Goal: Task Accomplishment & Management: Manage account settings

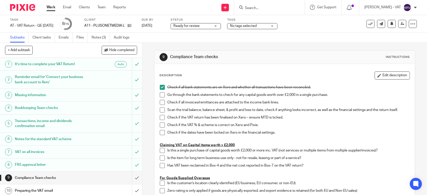
click at [160, 96] on span at bounding box center [162, 94] width 5 height 5
click at [161, 101] on span at bounding box center [162, 102] width 5 height 5
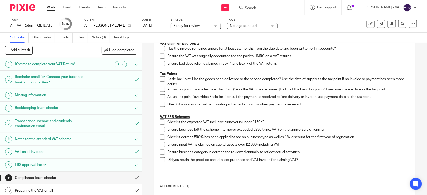
scroll to position [252, 0]
click at [160, 122] on span at bounding box center [162, 121] width 5 height 5
click at [160, 129] on span at bounding box center [162, 128] width 5 height 5
click at [160, 136] on span at bounding box center [162, 136] width 5 height 5
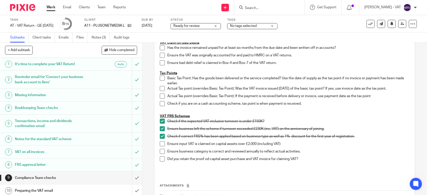
click at [161, 153] on span at bounding box center [162, 151] width 5 height 5
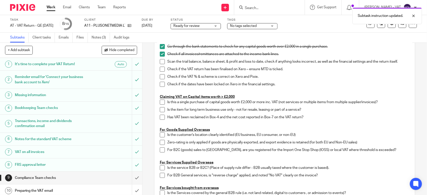
scroll to position [0, 0]
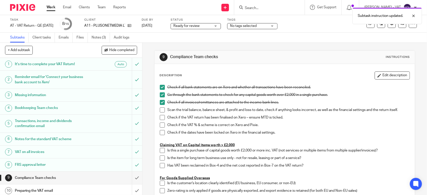
click at [160, 111] on span at bounding box center [162, 109] width 5 height 5
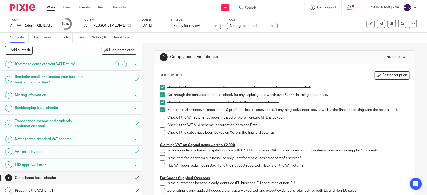
click at [160, 116] on span at bounding box center [162, 117] width 5 height 5
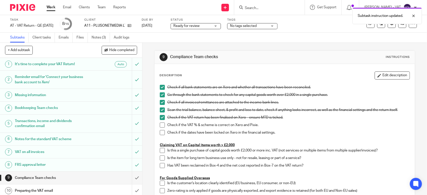
click at [160, 125] on span at bounding box center [162, 125] width 5 height 5
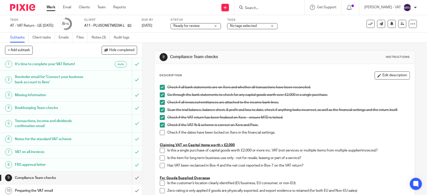
click at [160, 134] on span at bounding box center [162, 132] width 5 height 5
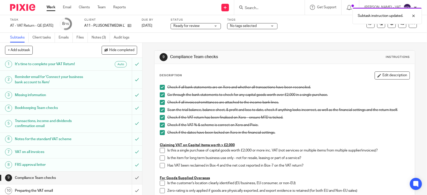
click at [221, 138] on div "Check if the dates have been locked on Xero in the financial settings." at bounding box center [288, 134] width 242 height 8
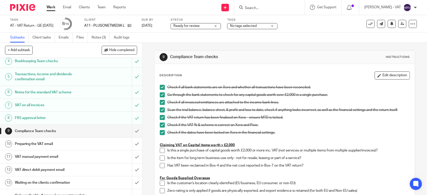
scroll to position [78, 0]
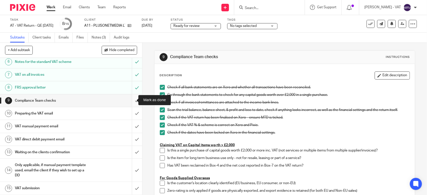
click at [130, 101] on input "submit" at bounding box center [71, 100] width 142 height 13
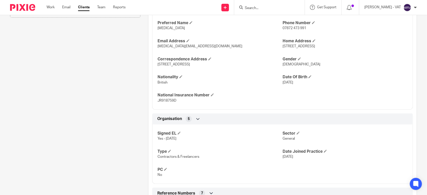
scroll to position [346, 0]
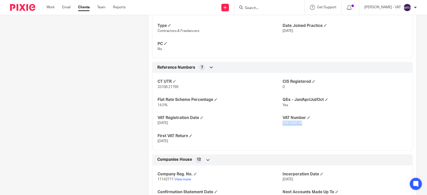
drag, startPoint x: 280, startPoint y: 124, endPoint x: 300, endPoint y: 124, distance: 20.1
click at [300, 124] on p "299 3309 58" at bounding box center [345, 123] width 125 height 5
copy span "299 3309 58"
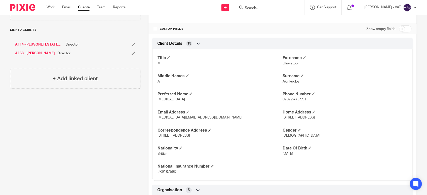
scroll to position [157, 0]
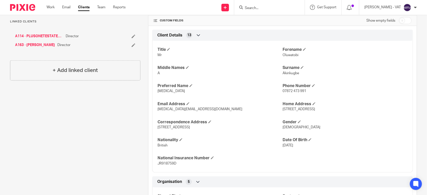
click at [158, 94] on p "Tobi" at bounding box center [220, 91] width 125 height 5
copy span "Tobi"
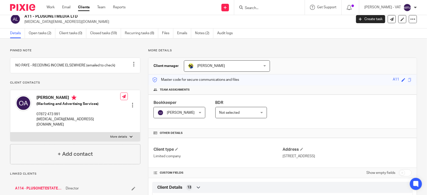
scroll to position [0, 0]
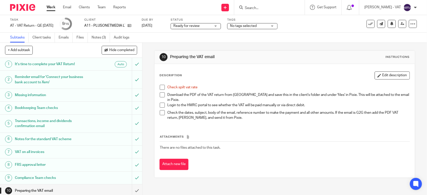
click at [160, 88] on span at bounding box center [162, 87] width 5 height 5
click at [79, 36] on link "Files" at bounding box center [82, 38] width 11 height 10
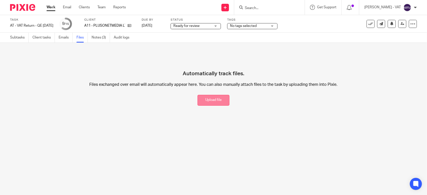
click at [216, 99] on button "Upload file" at bounding box center [214, 100] width 32 height 11
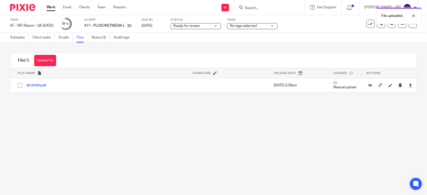
click at [184, 164] on main "Task AT - VAT Return - QE [DATE] Save AT - VAT Return - QE [DATE] 9 /15 Client …" at bounding box center [213, 97] width 427 height 195
click at [16, 40] on link "Subtasks" at bounding box center [19, 38] width 19 height 10
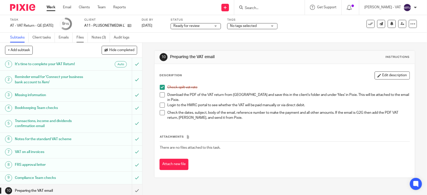
click at [80, 41] on link "Files" at bounding box center [82, 38] width 11 height 10
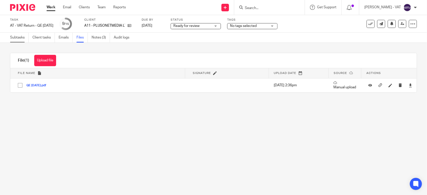
click at [14, 37] on link "Subtasks" at bounding box center [19, 38] width 19 height 10
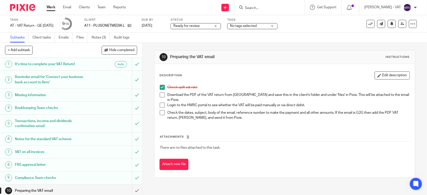
click at [161, 95] on span at bounding box center [162, 94] width 5 height 5
click at [383, 71] on button "Edit description" at bounding box center [392, 75] width 35 height 8
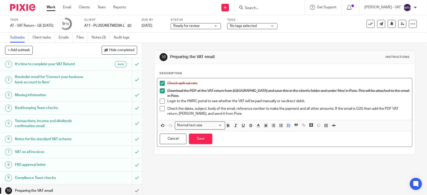
click at [274, 99] on p "Login to the HMRC portal to see whether the VAT will be paid manually or via di…" at bounding box center [288, 101] width 242 height 5
click at [276, 99] on p "Login to the HMRC portal to see whether the VAT will be paid manually or via di…" at bounding box center [288, 101] width 242 height 5
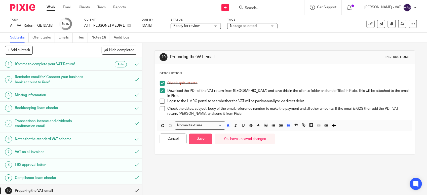
click at [203, 134] on button "Save" at bounding box center [200, 139] width 23 height 11
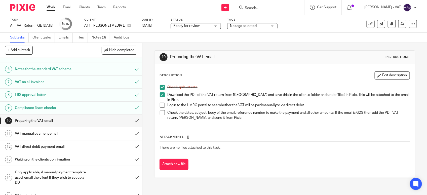
scroll to position [78, 0]
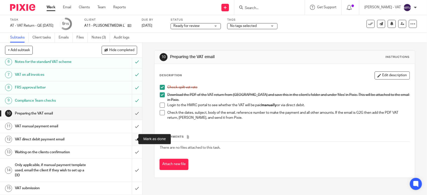
click at [131, 141] on input "submit" at bounding box center [71, 139] width 142 height 13
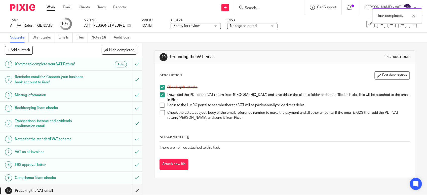
scroll to position [78, 0]
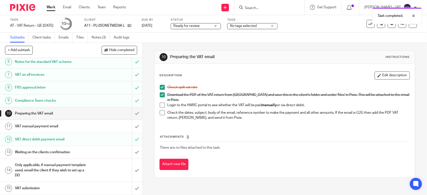
click at [61, 127] on h1 "VAT manual payment email" at bounding box center [52, 127] width 75 height 8
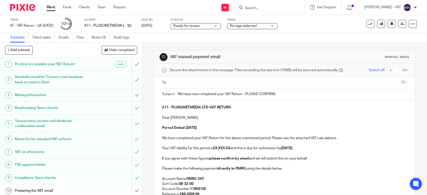
click at [230, 148] on strong "£X,XXX.XX" at bounding box center [221, 148] width 17 height 4
paste div
copy p "5,976.90"
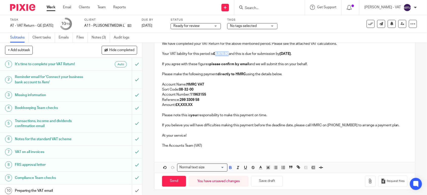
scroll to position [97, 0]
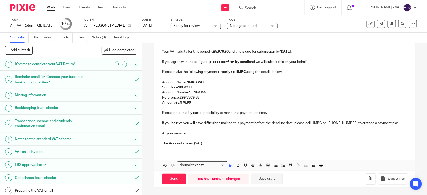
click at [261, 180] on button "Save draft" at bounding box center [267, 179] width 32 height 11
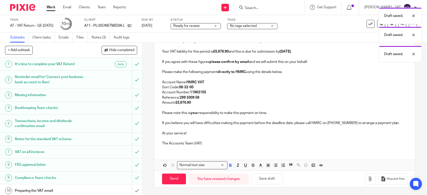
click at [202, 102] on p "Amount: £5,976.90" at bounding box center [284, 102] width 245 height 5
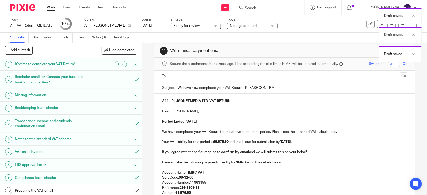
scroll to position [3, 0]
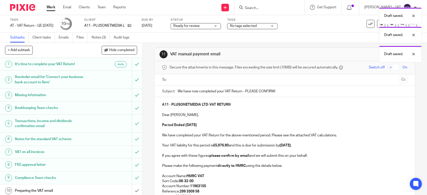
click at [207, 111] on p at bounding box center [284, 109] width 245 height 5
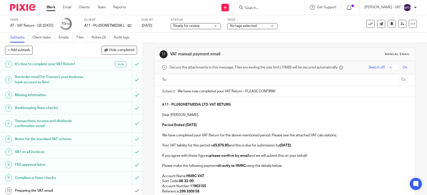
click at [184, 116] on p "Dear Oluwatobi," at bounding box center [284, 114] width 245 height 5
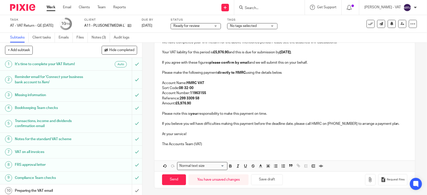
scroll to position [97, 0]
click at [262, 182] on button "Save draft" at bounding box center [267, 179] width 32 height 11
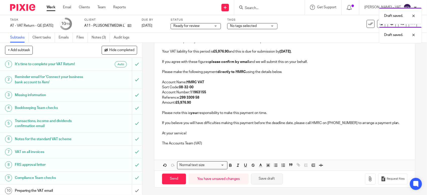
click at [262, 182] on button "Save draft" at bounding box center [267, 179] width 32 height 11
click at [224, 151] on div "A11 - PLUSONETMEDIA LTD - VAT RETURN Dear Tobi, Period Ended 31st July 2025 We …" at bounding box center [285, 86] width 260 height 167
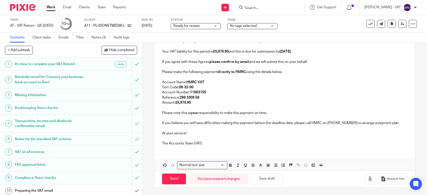
click at [204, 104] on p "Amount: £5,976.90" at bounding box center [284, 102] width 245 height 5
click at [66, 35] on link "Emails" at bounding box center [66, 38] width 14 height 10
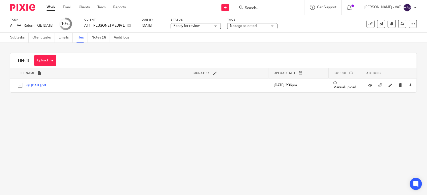
click at [210, 143] on main "Task AT - VAT Return - QE [DATE] Save AT - VAT Return - QE [DATE] 10 /15 Client…" at bounding box center [213, 97] width 427 height 195
click at [301, 140] on main "Task AT - VAT Return - QE [DATE] Save AT - VAT Return - QE [DATE] 10 /15 Client…" at bounding box center [213, 97] width 427 height 195
click at [161, 114] on main "Task AT - VAT Return - QE [DATE] Save AT - VAT Return - QE [DATE] 10 /15 Client…" at bounding box center [213, 97] width 427 height 195
click at [18, 39] on link "Subtasks" at bounding box center [19, 38] width 19 height 10
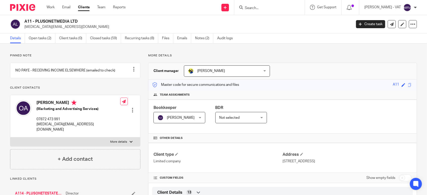
click at [263, 7] on input "Search" at bounding box center [266, 8] width 45 height 5
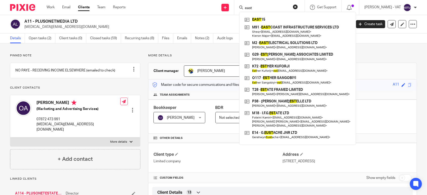
type input "east"
click at [217, 18] on div "A11 - PLUSONETMEDIA LTD tobi.akinkugbe@live.co.uk Create task Update from Compa…" at bounding box center [213, 24] width 427 height 18
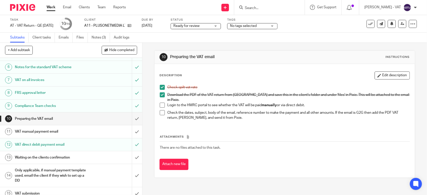
scroll to position [78, 0]
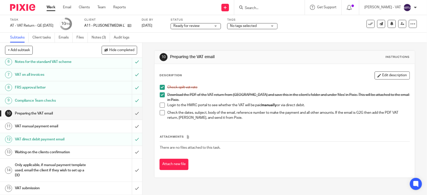
click at [46, 124] on h1 "VAT manual payment email" at bounding box center [52, 127] width 75 height 8
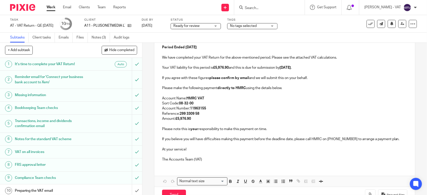
scroll to position [97, 0]
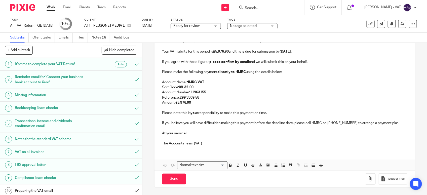
click at [251, 123] on p "If you believe you will have difficulties making this payment before the deadli…" at bounding box center [284, 123] width 245 height 5
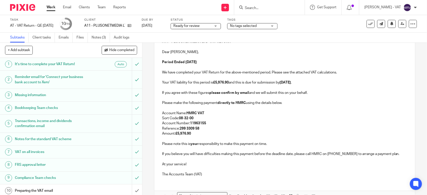
click at [216, 122] on p "Account Number: 11963155" at bounding box center [284, 123] width 245 height 5
click at [205, 116] on p "Sort Code: 08-32-00" at bounding box center [284, 118] width 245 height 5
click at [211, 114] on p "Account Name: HMRC VAT" at bounding box center [284, 113] width 245 height 5
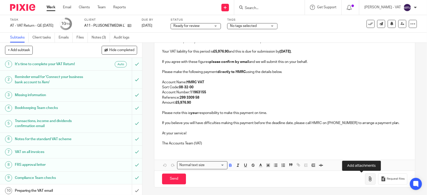
click at [365, 182] on button "button" at bounding box center [370, 178] width 11 height 11
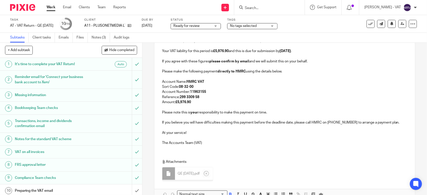
click at [235, 98] on p "Reference: 299 3309 58" at bounding box center [284, 97] width 245 height 5
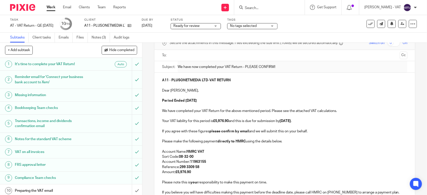
scroll to position [3, 0]
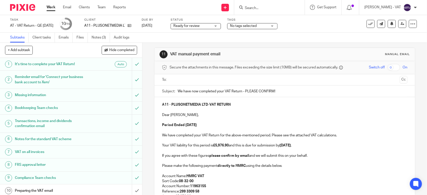
click at [234, 115] on p "Dear Tobi," at bounding box center [284, 114] width 245 height 5
click at [203, 76] on ul at bounding box center [285, 80] width 230 height 8
click at [203, 79] on input "text" at bounding box center [284, 80] width 226 height 6
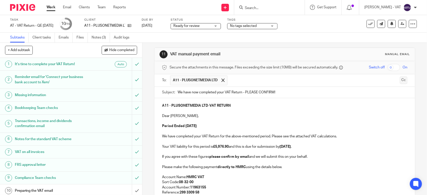
click at [400, 81] on button "Cc" at bounding box center [404, 81] width 8 height 8
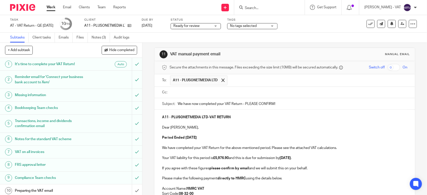
click at [186, 93] on input "text" at bounding box center [288, 93] width 234 height 6
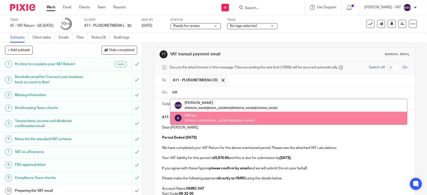
type input "billi"
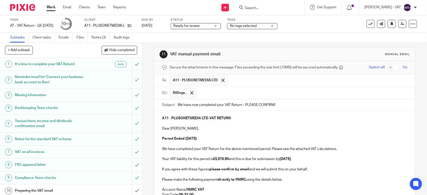
click at [240, 136] on p at bounding box center [284, 133] width 245 height 5
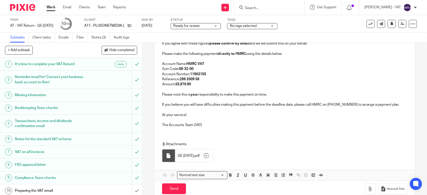
scroll to position [140, 0]
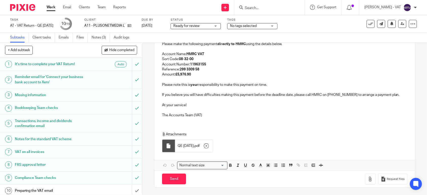
click at [242, 127] on div "Attachments QE 31-07-2025 . pdf" at bounding box center [285, 141] width 260 height 28
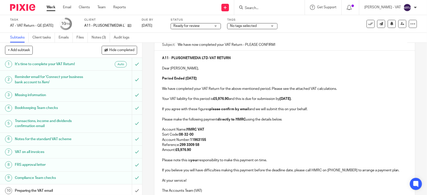
scroll to position [46, 0]
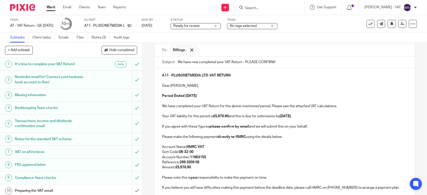
click at [267, 146] on p "Account Name: HMRC VAT" at bounding box center [284, 146] width 245 height 5
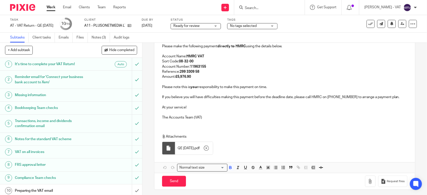
scroll to position [140, 0]
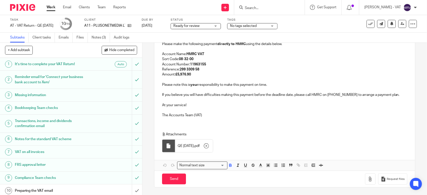
click at [266, 149] on div "Attachments QE 31-07-2025 . pdf" at bounding box center [281, 143] width 239 height 23
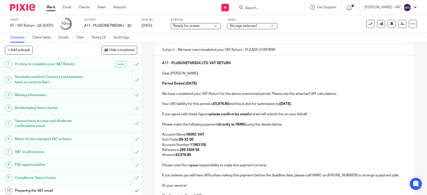
scroll to position [46, 0]
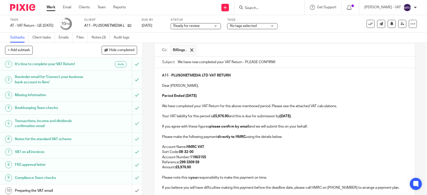
click at [257, 92] on p at bounding box center [284, 90] width 245 height 5
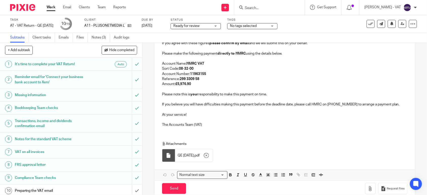
scroll to position [140, 0]
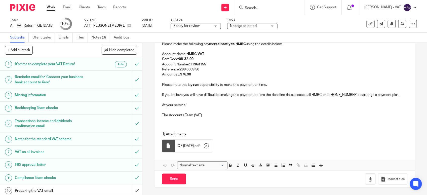
click at [267, 132] on p "Attachments" at bounding box center [281, 134] width 239 height 5
click at [256, 109] on p at bounding box center [284, 110] width 245 height 5
click at [196, 100] on p at bounding box center [284, 99] width 245 height 5
click at [264, 84] on p "Please note this is your responsibility to make this payment on time." at bounding box center [284, 84] width 245 height 5
click at [219, 75] on p "Amount: £5,976.90" at bounding box center [284, 74] width 245 height 5
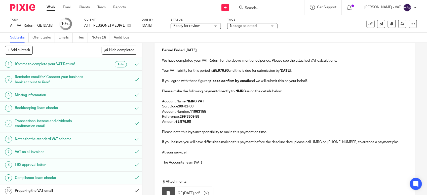
scroll to position [77, 0]
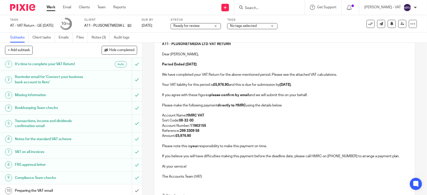
click at [335, 93] on p at bounding box center [284, 90] width 245 height 5
click at [324, 110] on p at bounding box center [284, 110] width 245 height 5
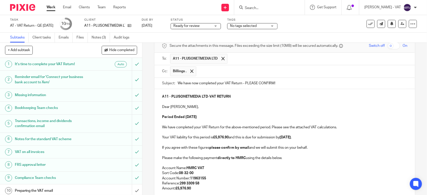
scroll to position [14, 0]
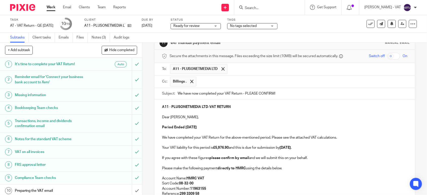
click at [230, 124] on p at bounding box center [284, 122] width 245 height 5
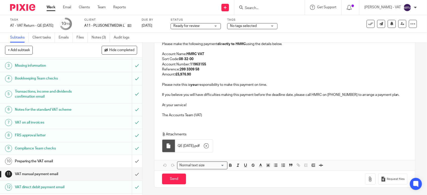
scroll to position [78, 0]
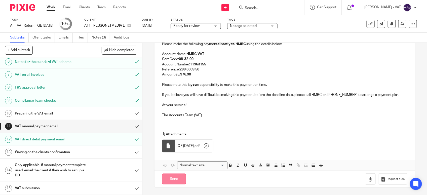
click at [173, 181] on input "Send" at bounding box center [174, 179] width 24 height 11
type input "Sent"
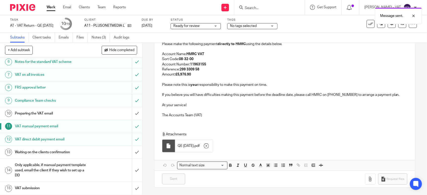
click at [28, 118] on link "10 Preparing the VAT email" at bounding box center [66, 113] width 132 height 13
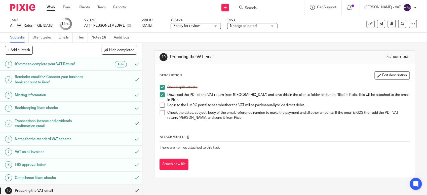
click at [160, 103] on span at bounding box center [162, 105] width 5 height 5
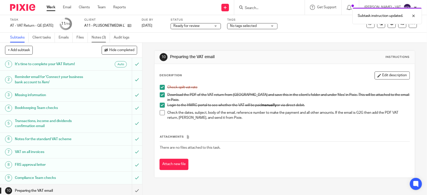
click at [100, 38] on link "Notes (3)" at bounding box center [101, 38] width 18 height 10
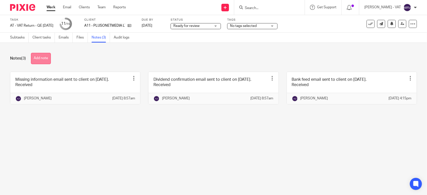
click at [46, 59] on button "Add note" at bounding box center [41, 58] width 20 height 11
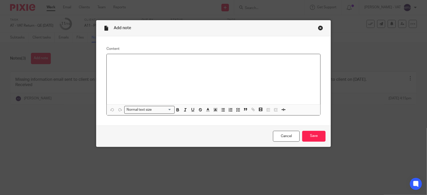
click at [129, 67] on div at bounding box center [214, 79] width 214 height 50
click at [314, 131] on input "Save" at bounding box center [313, 136] width 23 height 11
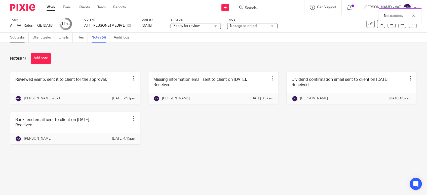
click at [14, 39] on link "Subtasks" at bounding box center [19, 38] width 19 height 10
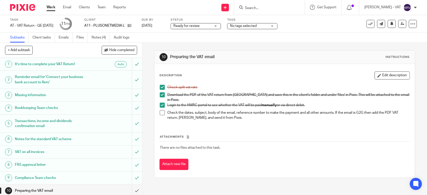
click at [160, 112] on span at bounding box center [162, 112] width 5 height 5
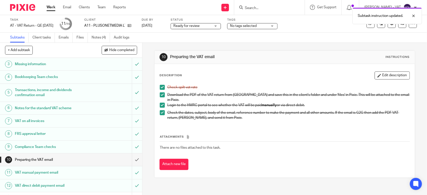
scroll to position [78, 0]
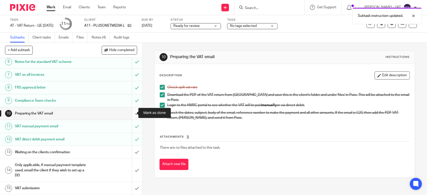
click at [130, 115] on input "submit" at bounding box center [71, 113] width 142 height 13
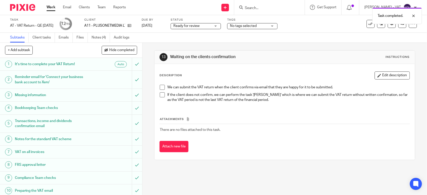
click at [186, 105] on div "We can submit the VAT return when the client confirms via email that they are h…" at bounding box center [284, 94] width 255 height 24
click at [200, 27] on span "Ready for review" at bounding box center [186, 26] width 26 height 4
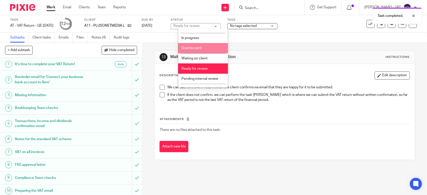
scroll to position [23, 0]
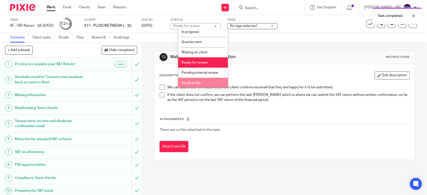
click at [204, 82] on li "Ready to file" at bounding box center [203, 83] width 50 height 10
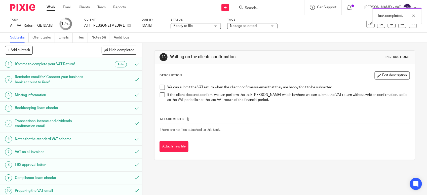
click at [254, 77] on div "Description Edit description" at bounding box center [285, 75] width 250 height 8
click at [236, 79] on div "Description Edit description" at bounding box center [285, 75] width 250 height 8
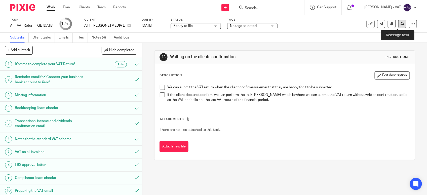
click at [400, 24] on link at bounding box center [402, 24] width 8 height 8
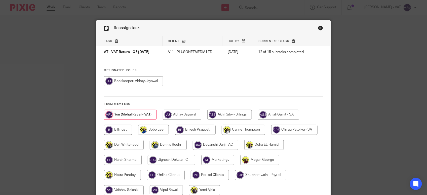
click at [245, 89] on div at bounding box center [213, 83] width 219 height 15
click at [116, 132] on input "radio" at bounding box center [118, 130] width 28 height 10
radio input "true"
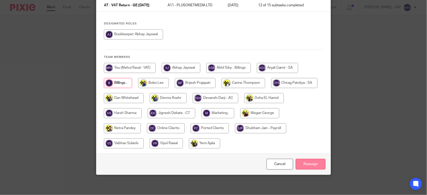
click at [310, 161] on input "Reassign" at bounding box center [311, 164] width 30 height 11
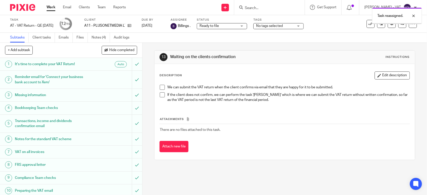
click at [239, 71] on div "Description Edit description We can submit the VAT return when the client confi…" at bounding box center [285, 112] width 260 height 96
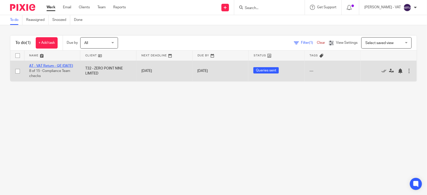
click at [52, 66] on link "AT - VAT Return - QE [DATE]" at bounding box center [51, 66] width 44 height 4
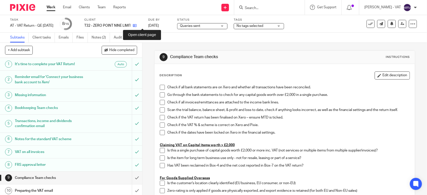
click at [137, 27] on icon at bounding box center [135, 26] width 4 height 4
click at [215, 26] on span "Queries sent" at bounding box center [199, 25] width 38 height 5
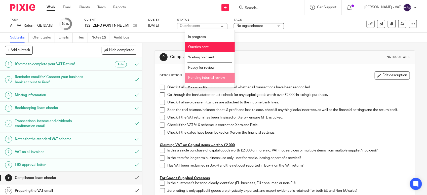
scroll to position [23, 0]
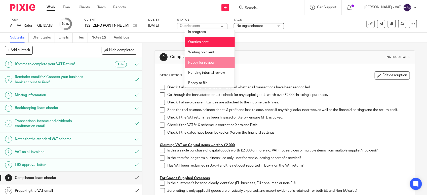
click at [212, 62] on span "Ready for review" at bounding box center [201, 63] width 26 height 4
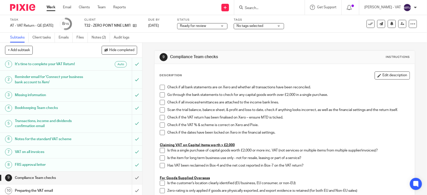
click at [160, 86] on span at bounding box center [162, 87] width 5 height 5
click at [94, 38] on link "Notes (2)" at bounding box center [101, 38] width 18 height 10
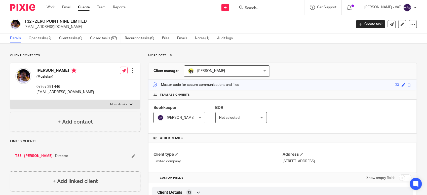
drag, startPoint x: 35, startPoint y: 20, endPoint x: 85, endPoint y: 20, distance: 49.6
click at [85, 20] on h2 "T32 - ZERO POINT NINE LIMITED" at bounding box center [153, 21] width 259 height 5
copy h2 "ZERO POINT NINE LIMITED"
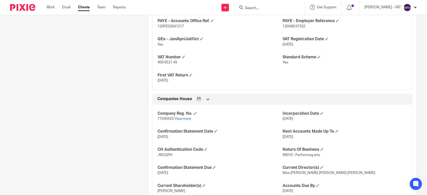
scroll to position [380, 0]
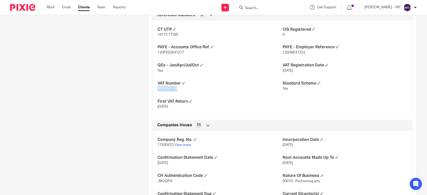
drag, startPoint x: 157, startPoint y: 88, endPoint x: 189, endPoint y: 90, distance: 32.0
click at [189, 90] on p "400 6521 49" at bounding box center [220, 88] width 125 height 5
copy span "400 6521 49"
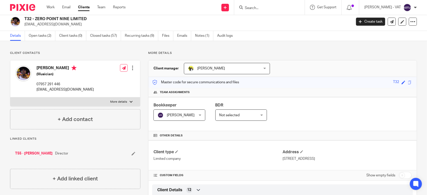
scroll to position [0, 0]
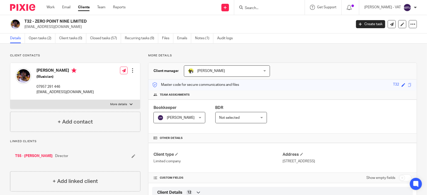
click at [104, 10] on div "Work Email Clients Team Reports Work Email Clients Team Reports Settings" at bounding box center [88, 7] width 92 height 15
click at [101, 4] on div "Work Email Clients Team Reports Work Email Clients Team Reports Settings" at bounding box center [88, 7] width 92 height 15
click at [97, 10] on div "Work Email Clients Team Reports Work Email Clients Team Reports Settings" at bounding box center [88, 7] width 92 height 15
click at [102, 5] on link "Team" at bounding box center [101, 7] width 8 height 5
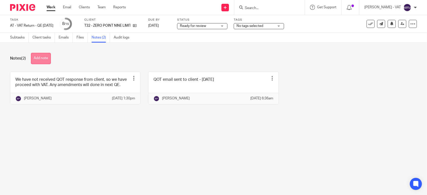
click at [49, 60] on button "Add note" at bounding box center [41, 58] width 20 height 11
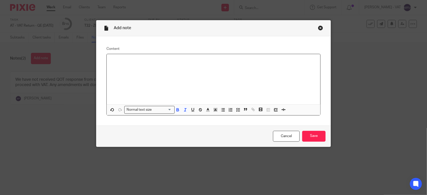
click at [139, 75] on div at bounding box center [214, 79] width 214 height 50
click at [107, 69] on div "ALDEN'S COFFEE" at bounding box center [214, 79] width 214 height 50
click at [274, 135] on link "Cancel" at bounding box center [286, 136] width 27 height 11
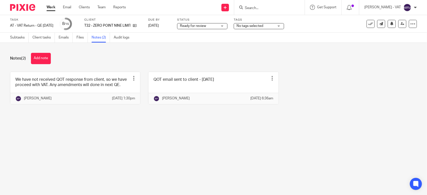
click at [163, 159] on main "Task AT - VAT Return - QE [DATE] Save AT - VAT Return - QE [DATE] 8 /15 Client …" at bounding box center [213, 97] width 427 height 195
click at [14, 38] on link "Subtasks" at bounding box center [19, 38] width 19 height 10
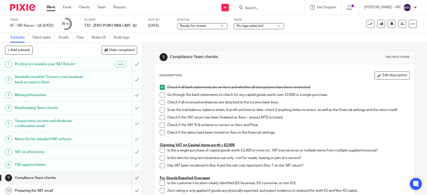
click at [160, 93] on span at bounding box center [162, 94] width 5 height 5
click at [162, 103] on span at bounding box center [162, 102] width 5 height 5
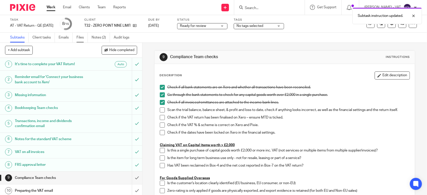
click at [84, 41] on link "Files" at bounding box center [82, 38] width 11 height 10
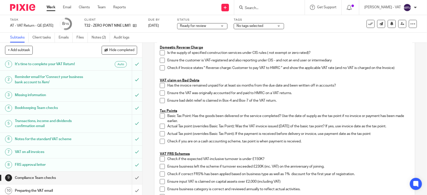
scroll to position [283, 0]
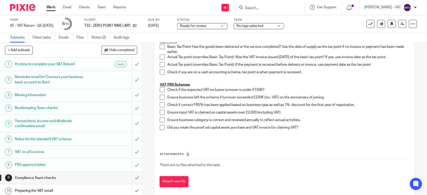
click at [160, 90] on span at bounding box center [162, 89] width 5 height 5
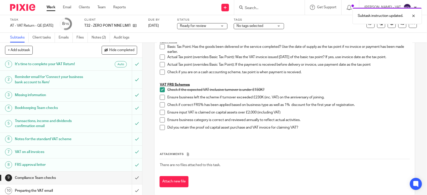
click at [160, 97] on span at bounding box center [162, 97] width 5 height 5
click at [160, 103] on span at bounding box center [162, 104] width 5 height 5
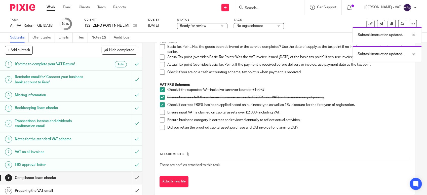
click at [162, 121] on span at bounding box center [162, 120] width 5 height 5
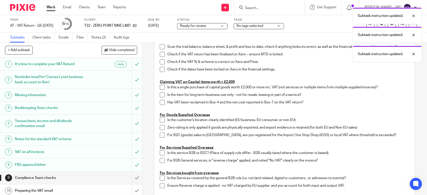
scroll to position [63, 0]
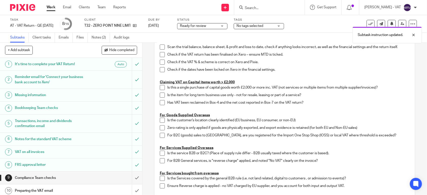
click at [341, 67] on p "Check if the dates have been locked on Xero in the financial settings." at bounding box center [288, 69] width 242 height 5
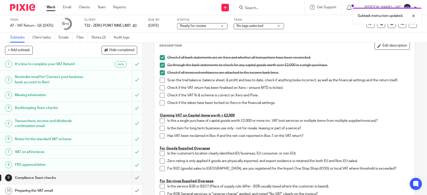
scroll to position [0, 0]
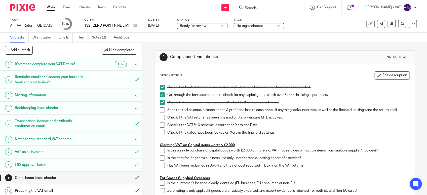
click at [160, 111] on span at bounding box center [162, 109] width 5 height 5
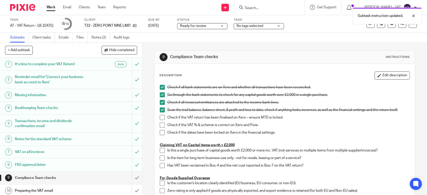
click at [160, 120] on span at bounding box center [162, 117] width 5 height 5
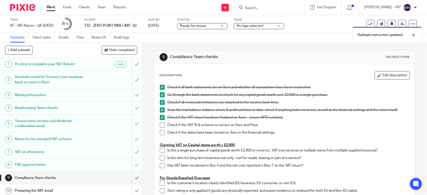
click at [160, 127] on span at bounding box center [162, 125] width 5 height 5
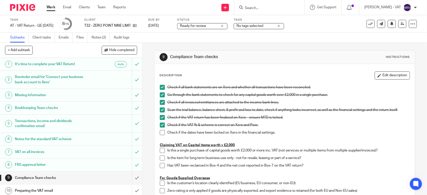
click at [162, 132] on span at bounding box center [162, 132] width 5 height 5
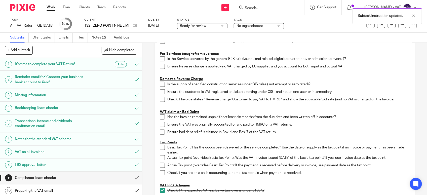
scroll to position [252, 0]
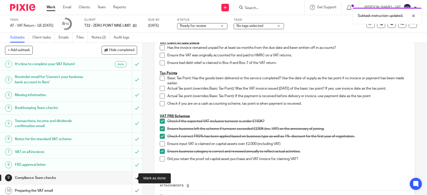
click at [130, 179] on input "submit" at bounding box center [71, 178] width 142 height 13
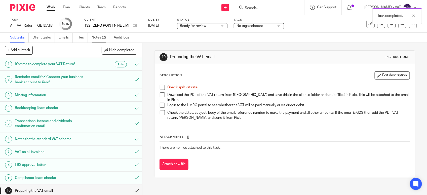
click at [101, 38] on link "Notes (2)" at bounding box center [101, 38] width 18 height 10
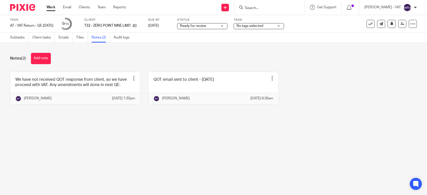
click at [18, 40] on link "Subtasks" at bounding box center [19, 38] width 19 height 10
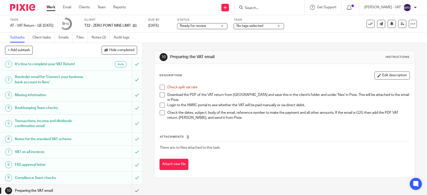
click at [162, 88] on span at bounding box center [162, 87] width 5 height 5
click at [79, 39] on link "Files" at bounding box center [82, 38] width 11 height 10
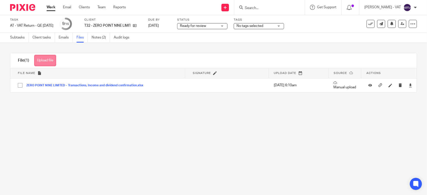
click at [46, 61] on button "Upload file" at bounding box center [45, 60] width 22 height 11
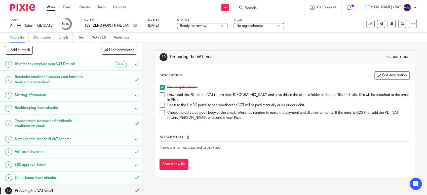
click at [157, 95] on div "Check spilt vat rate Download the PDF of the VAT return from [GEOGRAPHIC_DATA] …" at bounding box center [284, 103] width 255 height 42
click at [161, 96] on span at bounding box center [162, 94] width 5 height 5
click at [392, 75] on button "Edit description" at bounding box center [392, 75] width 35 height 8
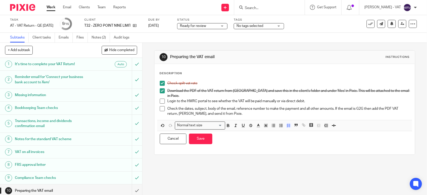
click at [273, 99] on p "Login to the HMRC portal to see whether the VAT will be paid manually or via di…" at bounding box center [288, 101] width 242 height 5
click at [275, 99] on p "Login to the HMRC portal to see whether the VAT will be paid manually or via di…" at bounding box center [288, 101] width 242 height 5
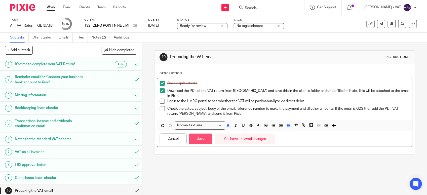
click at [198, 134] on button "Save" at bounding box center [200, 139] width 23 height 11
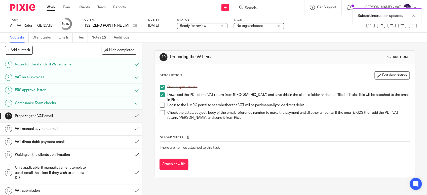
scroll to position [78, 0]
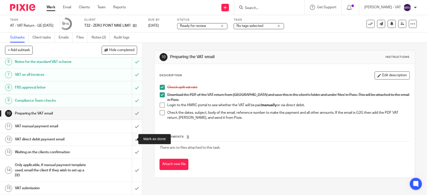
click at [131, 138] on input "submit" at bounding box center [71, 139] width 142 height 13
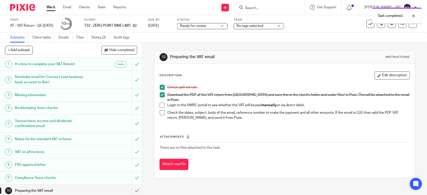
scroll to position [78, 0]
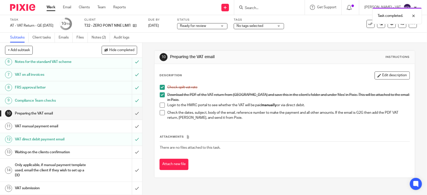
click at [56, 125] on h1 "VAT manual payment email" at bounding box center [52, 127] width 75 height 8
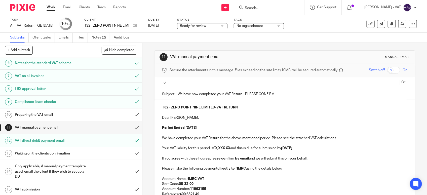
scroll to position [78, 0]
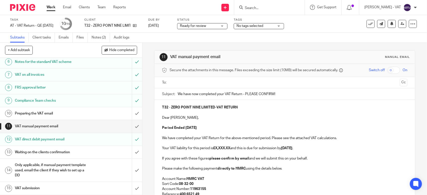
click at [185, 117] on p "Dear Tiana," at bounding box center [284, 117] width 245 height 5
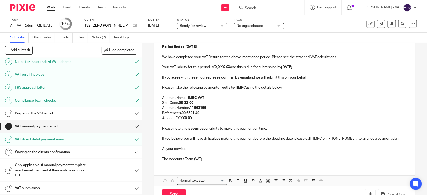
scroll to position [94, 0]
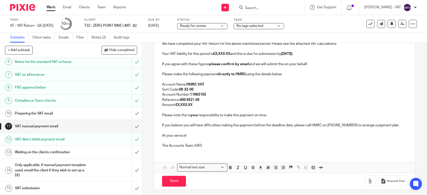
click at [229, 61] on p at bounding box center [284, 59] width 245 height 5
paste div
copy p "535.20"
click at [269, 180] on button "Save draft" at bounding box center [267, 181] width 32 height 11
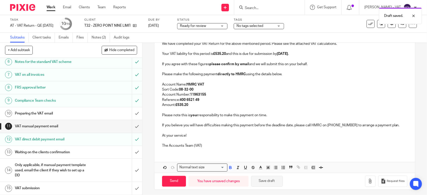
click at [269, 180] on button "Save draft" at bounding box center [267, 181] width 32 height 11
click at [248, 147] on p "The Accounts Team (VAT)" at bounding box center [284, 145] width 245 height 5
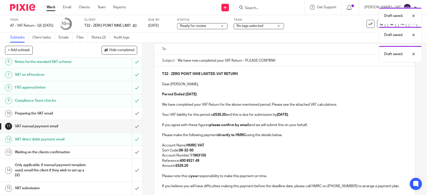
scroll to position [0, 0]
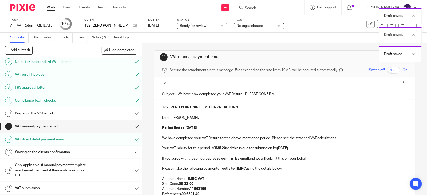
click at [247, 118] on p "Dear Tiana," at bounding box center [284, 117] width 245 height 5
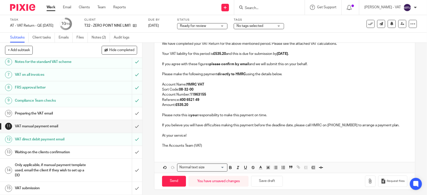
scroll to position [97, 0]
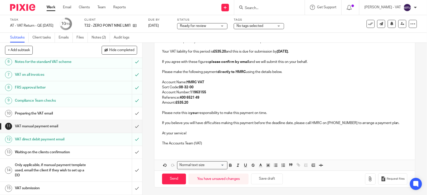
click at [268, 132] on p "At your service!" at bounding box center [284, 133] width 245 height 5
click at [368, 179] on icon "button" at bounding box center [370, 178] width 5 height 5
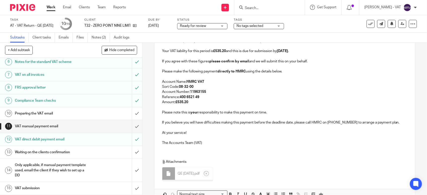
click at [213, 135] on p at bounding box center [284, 137] width 245 height 5
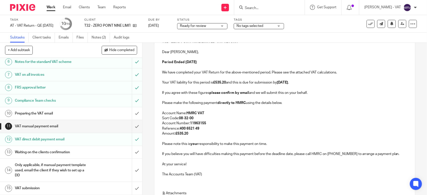
click at [213, 134] on p "Amount: £535.20" at bounding box center [284, 133] width 245 height 5
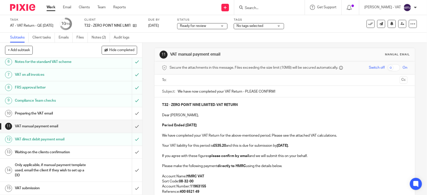
scroll to position [0, 0]
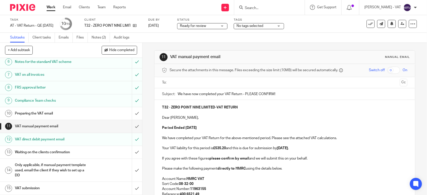
click at [215, 127] on p "Period Ended 31st July 2025" at bounding box center [284, 127] width 245 height 5
click at [216, 117] on p "Dear Tiana," at bounding box center [284, 117] width 245 height 5
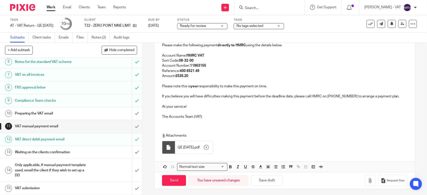
scroll to position [126, 0]
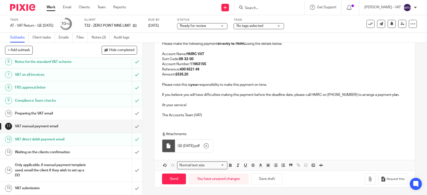
click at [226, 101] on p at bounding box center [284, 99] width 245 height 5
click at [205, 109] on p at bounding box center [284, 110] width 245 height 5
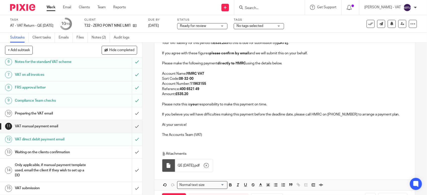
scroll to position [94, 0]
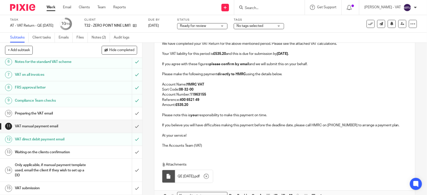
click at [200, 107] on p "Amount: £535.20" at bounding box center [284, 104] width 245 height 5
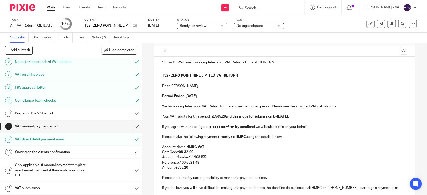
scroll to position [31, 0]
click at [317, 118] on p "Your VAT liability for this period is £535.20 and this is due for submission by…" at bounding box center [284, 116] width 245 height 5
click at [306, 125] on p "If you agree with these figures please confirm by email and we will submit this…" at bounding box center [284, 127] width 245 height 5
click at [294, 136] on p "Please make the following payment directly to HMRC using the details below." at bounding box center [284, 137] width 245 height 5
click at [279, 156] on p "Account Number: 11963155" at bounding box center [284, 157] width 245 height 5
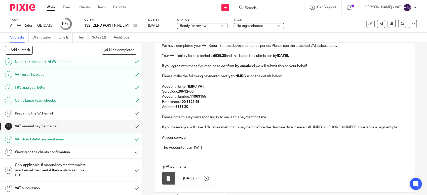
scroll to position [94, 0]
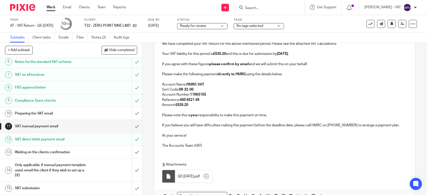
click at [224, 138] on p "At your service!" at bounding box center [284, 135] width 245 height 5
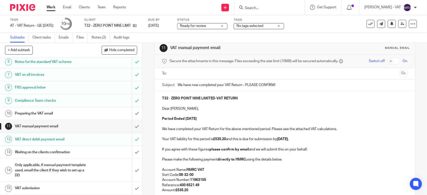
scroll to position [0, 0]
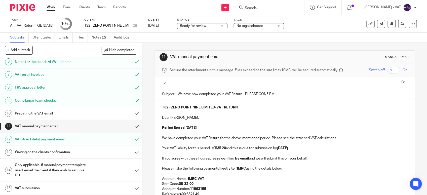
click at [199, 82] on input "text" at bounding box center [284, 83] width 226 height 6
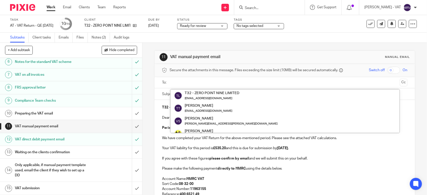
click at [204, 89] on ul "T32 - ZERO POINT NINE LIMITED zeropointnineus@gmail.com Tiana Thomas-Ambersley …" at bounding box center [285, 111] width 230 height 44
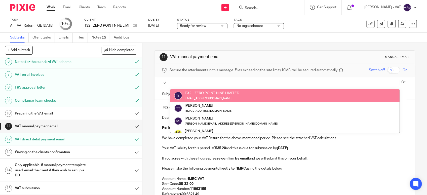
click at [208, 93] on div "T32 - ZERO POINT NINE LIMITED" at bounding box center [212, 93] width 55 height 5
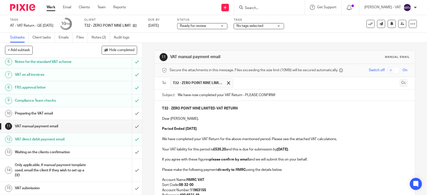
click at [400, 83] on button "Cc" at bounding box center [404, 83] width 8 height 8
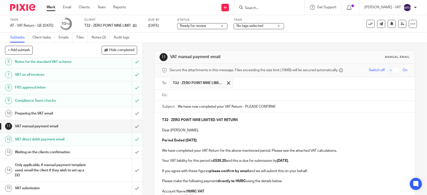
click at [220, 97] on input "text" at bounding box center [288, 95] width 234 height 6
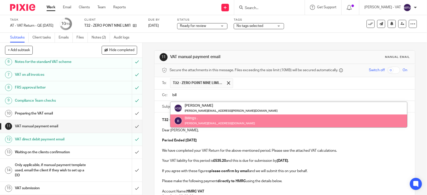
type input "bill"
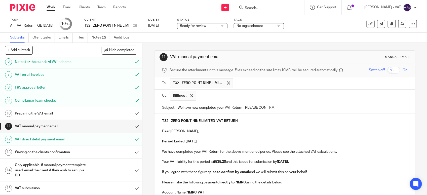
click at [222, 127] on p at bounding box center [284, 126] width 245 height 5
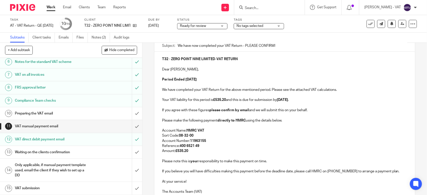
scroll to position [126, 0]
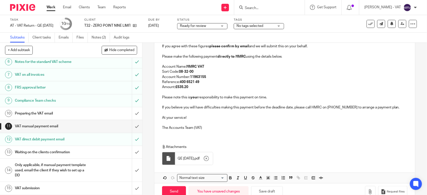
click at [222, 129] on p "The Accounts Team (VAT)" at bounding box center [284, 127] width 245 height 5
click at [265, 191] on button "Save draft" at bounding box center [267, 191] width 32 height 11
click at [249, 79] on p "Account Number: 11963155" at bounding box center [284, 76] width 245 height 5
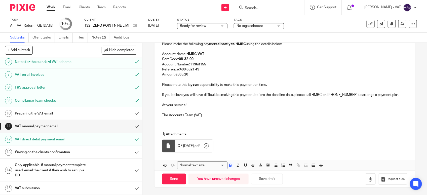
click at [263, 136] on p "Attachments" at bounding box center [281, 134] width 239 height 5
click at [205, 97] on p at bounding box center [284, 99] width 245 height 5
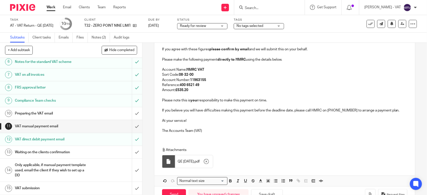
scroll to position [108, 0]
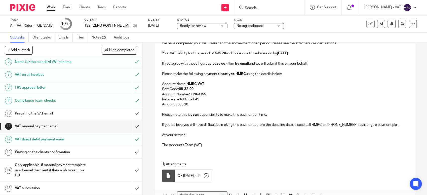
click at [208, 79] on p at bounding box center [284, 79] width 245 height 5
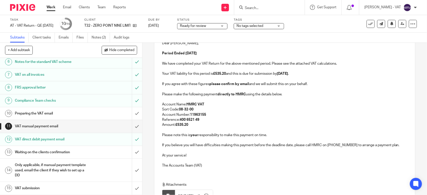
scroll to position [77, 0]
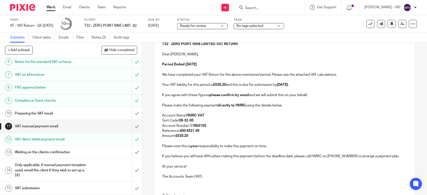
click at [208, 77] on p "We have completed your VAT Return for the above-mentioned period. Please see th…" at bounding box center [284, 74] width 245 height 5
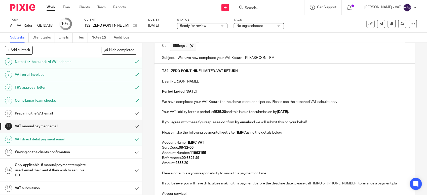
scroll to position [140, 0]
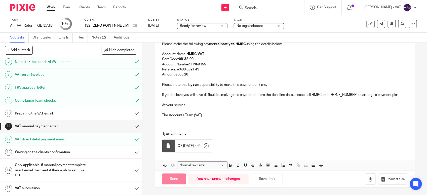
click at [175, 176] on input "Send" at bounding box center [174, 179] width 24 height 11
type input "Sent"
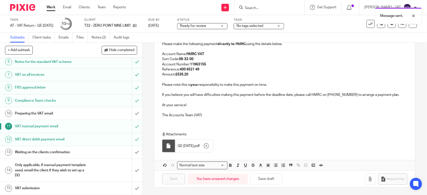
click at [53, 111] on h1 "Preparing the VAT email" at bounding box center [52, 114] width 75 height 8
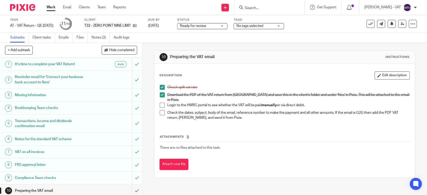
click at [160, 105] on span at bounding box center [162, 105] width 5 height 5
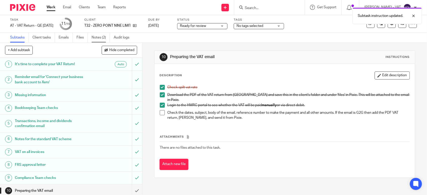
click at [93, 38] on link "Notes (2)" at bounding box center [101, 38] width 18 height 10
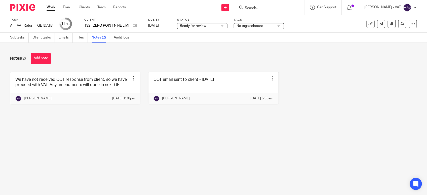
click at [40, 52] on div "Notes (2) Add note We have not received QOT response from client, so we have pr…" at bounding box center [213, 82] width 427 height 79
click at [46, 58] on button "Add note" at bounding box center [41, 58] width 20 height 11
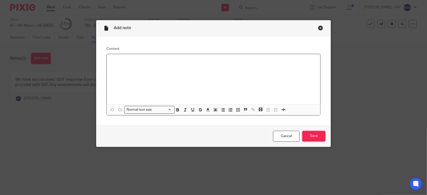
click at [139, 65] on div at bounding box center [214, 79] width 214 height 50
click at [311, 131] on input "Save" at bounding box center [313, 136] width 23 height 11
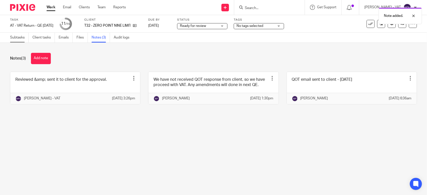
click at [14, 39] on link "Subtasks" at bounding box center [19, 38] width 19 height 10
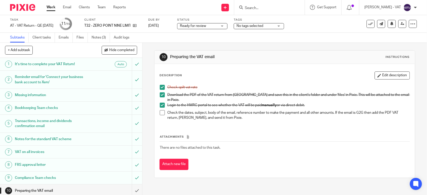
click at [161, 111] on span at bounding box center [162, 112] width 5 height 5
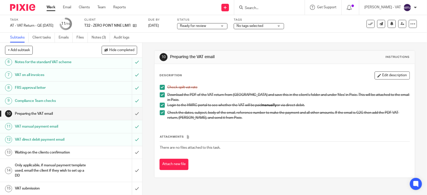
scroll to position [78, 0]
click at [132, 113] on input "submit" at bounding box center [71, 113] width 142 height 13
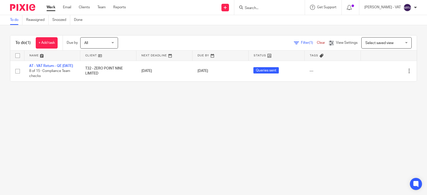
drag, startPoint x: 0, startPoint y: 0, endPoint x: 16, endPoint y: 27, distance: 31.2
click at [16, 24] on link "To do" at bounding box center [16, 20] width 12 height 10
click at [95, 147] on main "To do Reassigned Snoozed Done To do (1) + Add task Due by All All [DATE] [DATE]…" at bounding box center [213, 97] width 427 height 195
click at [97, 113] on main "To do Reassigned Snoozed Done To do (1) + Add task Due by All All [DATE] [DATE]…" at bounding box center [213, 97] width 427 height 195
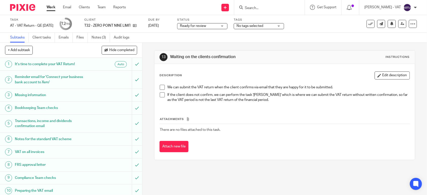
click at [194, 22] on div "Status Ready for review Ready for review Not started You can start work In prog…" at bounding box center [202, 24] width 50 height 12
click at [197, 24] on span "Ready for review" at bounding box center [193, 26] width 26 height 4
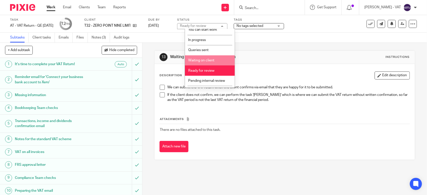
scroll to position [23, 0]
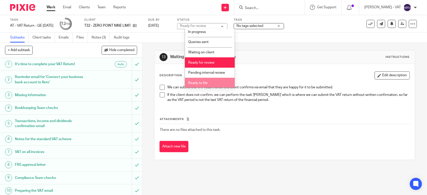
click at [210, 81] on li "Ready to file" at bounding box center [210, 83] width 50 height 10
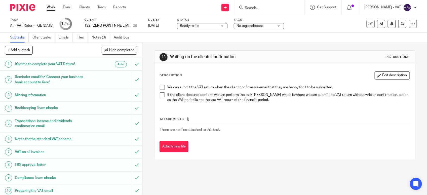
click at [283, 72] on div "Description Edit description" at bounding box center [285, 75] width 250 height 8
click at [398, 27] on link at bounding box center [402, 24] width 8 height 8
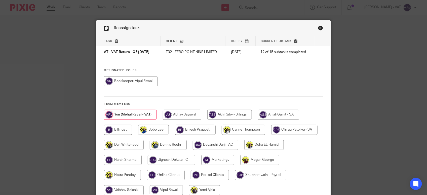
click at [252, 77] on div at bounding box center [213, 83] width 219 height 15
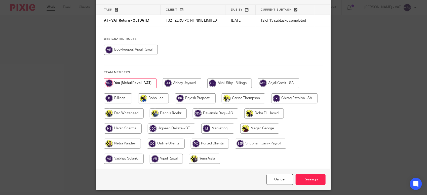
click at [128, 96] on input "radio" at bounding box center [118, 98] width 28 height 10
radio input "true"
click at [321, 177] on input "Reassign" at bounding box center [311, 179] width 30 height 11
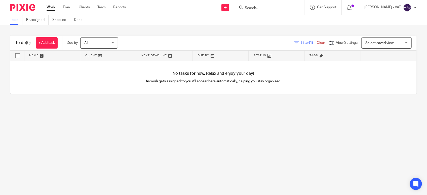
click at [97, 113] on main "To do Reassigned Snoozed Done To do (0) + Add task Due by All All [DATE] [DATE]…" at bounding box center [213, 97] width 427 height 195
click at [228, 113] on main "To do Reassigned Snoozed Done To do (0) + Add task Due by All All Today Tomorro…" at bounding box center [213, 97] width 427 height 195
click at [277, 8] on input "Search" at bounding box center [266, 8] width 45 height 5
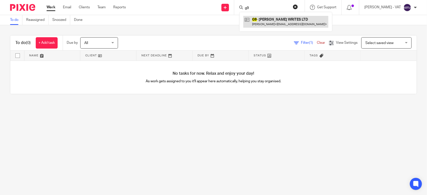
type input "g9"
click at [278, 21] on link at bounding box center [285, 22] width 85 height 12
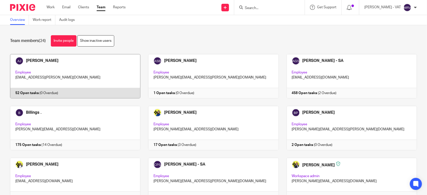
click at [57, 77] on link at bounding box center [71, 76] width 138 height 44
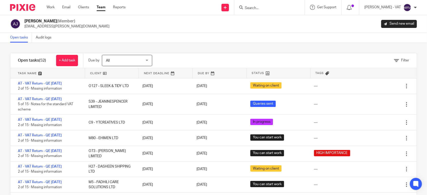
click at [243, 20] on div "Abhay Jayswal (Member) abhay.jayswal@confiancebizsol.in Send new email" at bounding box center [213, 24] width 407 height 11
click at [104, 10] on link "Team" at bounding box center [101, 7] width 9 height 5
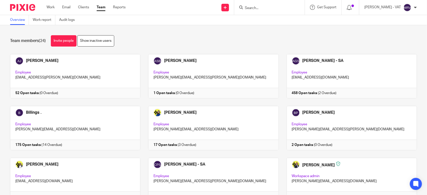
click at [189, 40] on div "Team members (24) Invite people Show inactive users" at bounding box center [213, 40] width 407 height 11
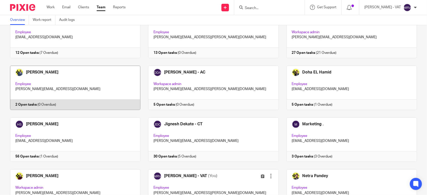
scroll to position [157, 0]
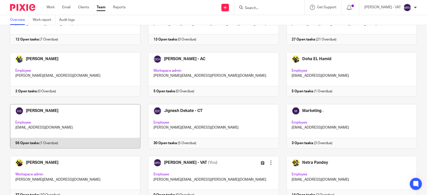
click at [104, 113] on link at bounding box center [71, 126] width 138 height 44
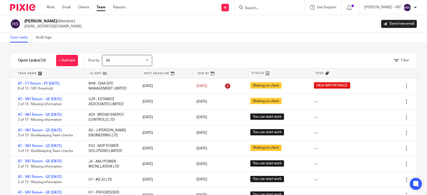
click at [184, 40] on div "Open tasks Audit logs" at bounding box center [213, 38] width 427 height 10
click at [99, 9] on link "Team" at bounding box center [101, 7] width 9 height 5
click at [100, 8] on link "Team" at bounding box center [101, 7] width 9 height 5
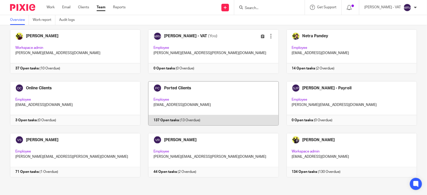
scroll to position [286, 0]
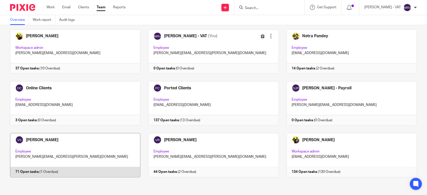
click at [106, 139] on link at bounding box center [71, 155] width 138 height 44
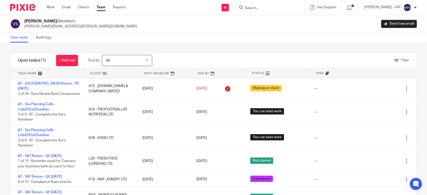
click at [105, 8] on link "Team" at bounding box center [101, 7] width 9 height 5
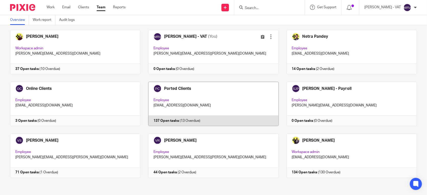
scroll to position [286, 0]
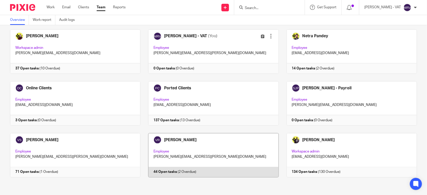
click at [205, 135] on link at bounding box center [209, 155] width 138 height 44
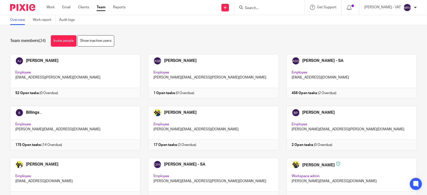
click at [152, 39] on div "Team members (24) Invite people Show inactive users" at bounding box center [213, 40] width 407 height 11
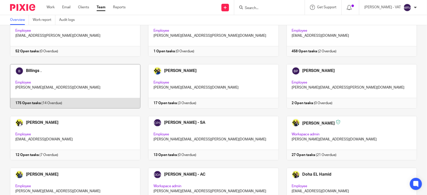
scroll to position [31, 0]
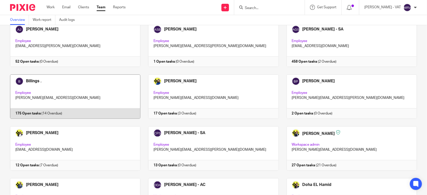
click at [59, 91] on link at bounding box center [71, 96] width 138 height 44
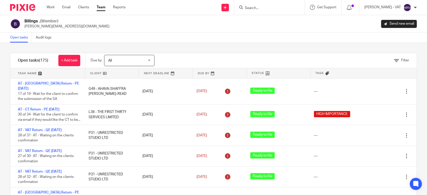
click at [151, 43] on div "Filter tasks Only show tasks matching all of these conditions 1 Client name Is …" at bounding box center [213, 119] width 427 height 152
click at [103, 7] on link "Team" at bounding box center [101, 7] width 9 height 5
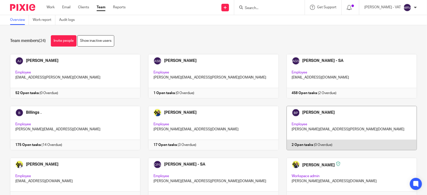
click at [309, 125] on link at bounding box center [348, 128] width 138 height 44
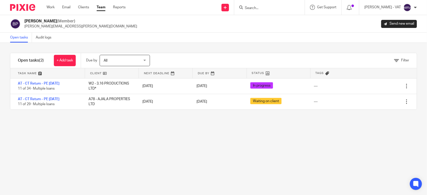
click at [294, 132] on div "Filter tasks Only show tasks matching all of these conditions 1 Client name Is …" at bounding box center [213, 119] width 427 height 152
drag, startPoint x: 150, startPoint y: 140, endPoint x: 135, endPoint y: 137, distance: 15.5
click at [150, 140] on div "Filter tasks Only show tasks matching all of these conditions 1 Client name Is …" at bounding box center [213, 119] width 427 height 152
click at [48, 3] on div "Work Email Clients Team Reports Work Email Clients Team Reports Settings" at bounding box center [88, 7] width 92 height 15
click at [50, 5] on link "Work" at bounding box center [51, 7] width 8 height 5
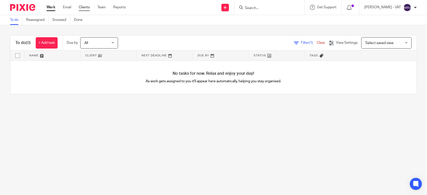
click at [82, 6] on link "Clients" at bounding box center [84, 7] width 11 height 5
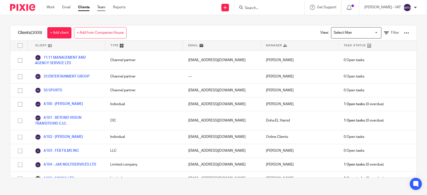
click at [103, 7] on link "Team" at bounding box center [101, 7] width 8 height 5
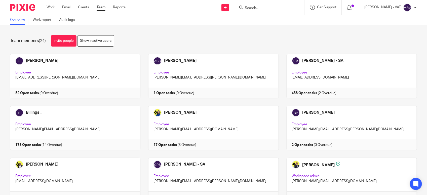
click at [203, 42] on div "Team members (24) Invite people Show inactive users" at bounding box center [213, 40] width 407 height 11
click at [81, 75] on link at bounding box center [71, 76] width 138 height 44
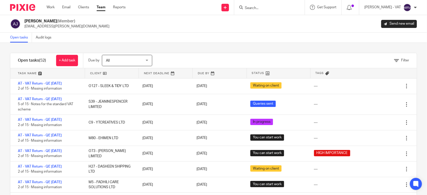
click at [245, 51] on div "Filter tasks Only show tasks matching all of these conditions 1 Client name Is …" at bounding box center [213, 119] width 427 height 152
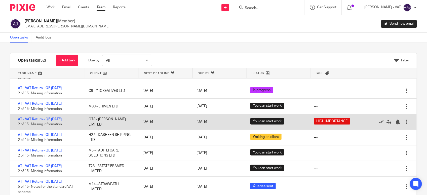
scroll to position [31, 0]
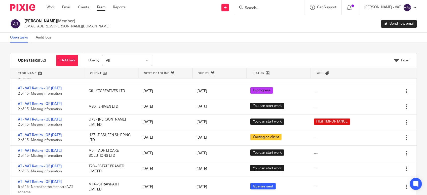
click at [209, 41] on div "Open tasks Audit logs" at bounding box center [213, 38] width 427 height 10
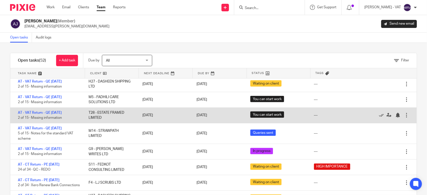
scroll to position [94, 0]
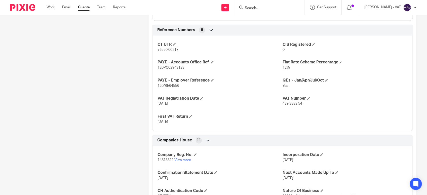
scroll to position [346, 0]
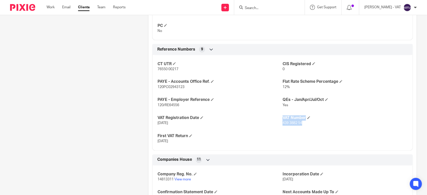
drag, startPoint x: 279, startPoint y: 125, endPoint x: 300, endPoint y: 126, distance: 21.4
click at [300, 126] on div "CT UTR 76550 00217 CIS Registered 0 PAYE - Accounts Office Ref. 120PC02943123 F…" at bounding box center [282, 100] width 261 height 99
drag, startPoint x: 300, startPoint y: 126, endPoint x: 255, endPoint y: 130, distance: 45.2
click at [255, 130] on div "CT UTR 76550 00217 CIS Registered 0 PAYE - Accounts Office Ref. 120PC02943123 F…" at bounding box center [282, 100] width 261 height 99
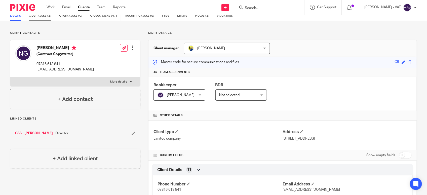
scroll to position [0, 0]
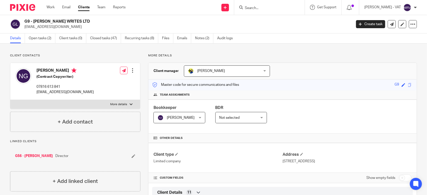
drag, startPoint x: 33, startPoint y: 21, endPoint x: 86, endPoint y: 20, distance: 53.6
click at [86, 20] on h2 "G9 - [PERSON_NAME] WRITES LTD" at bounding box center [153, 21] width 259 height 5
copy h2 "NICK GORDON WRITES LTD"
